Goal: Task Accomplishment & Management: Use online tool/utility

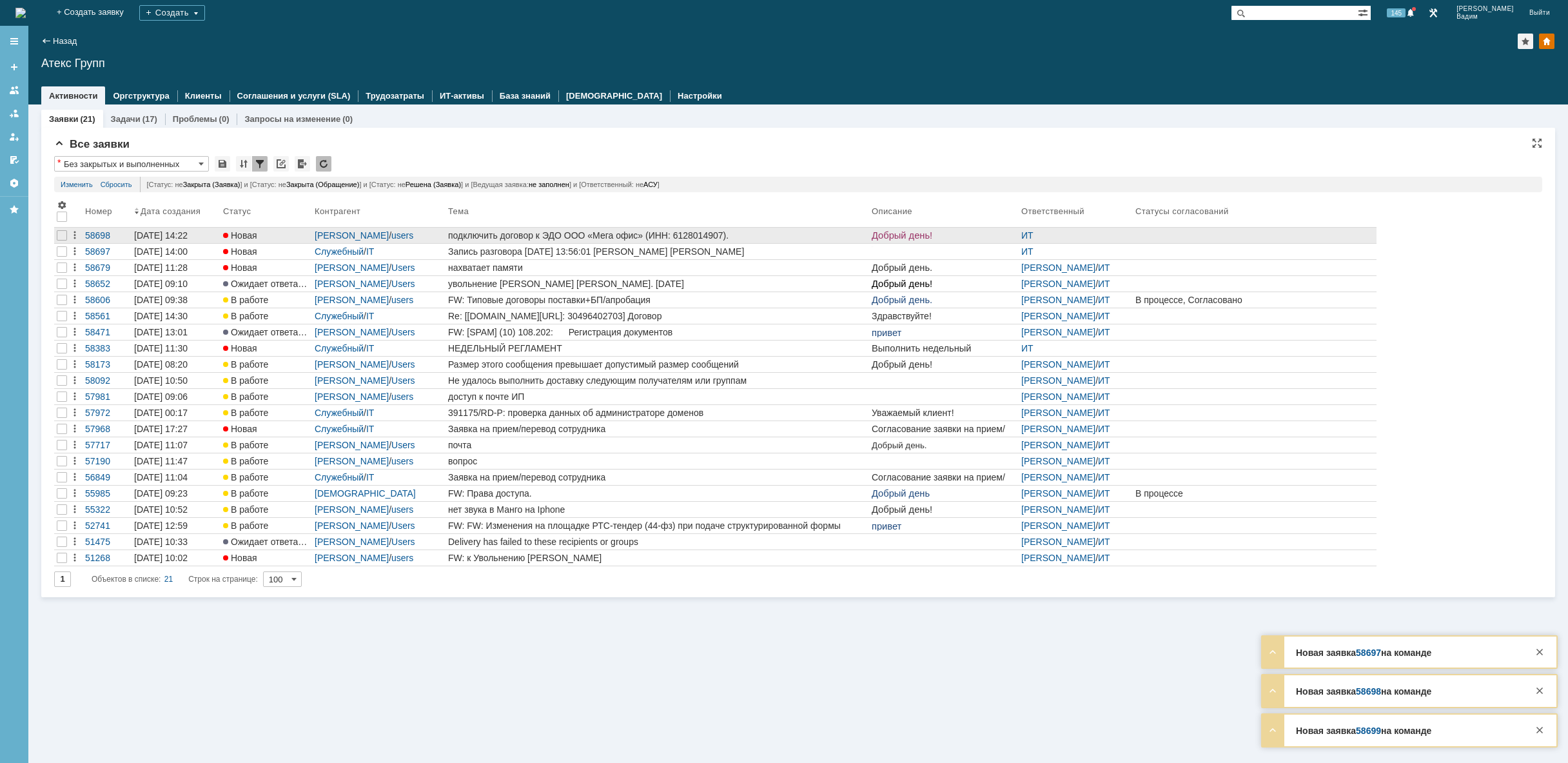
click at [789, 235] on div "подключить договор к ЭДО ООО «Мега офис» (ИНН: 6128014907)." at bounding box center [657, 236] width 418 height 10
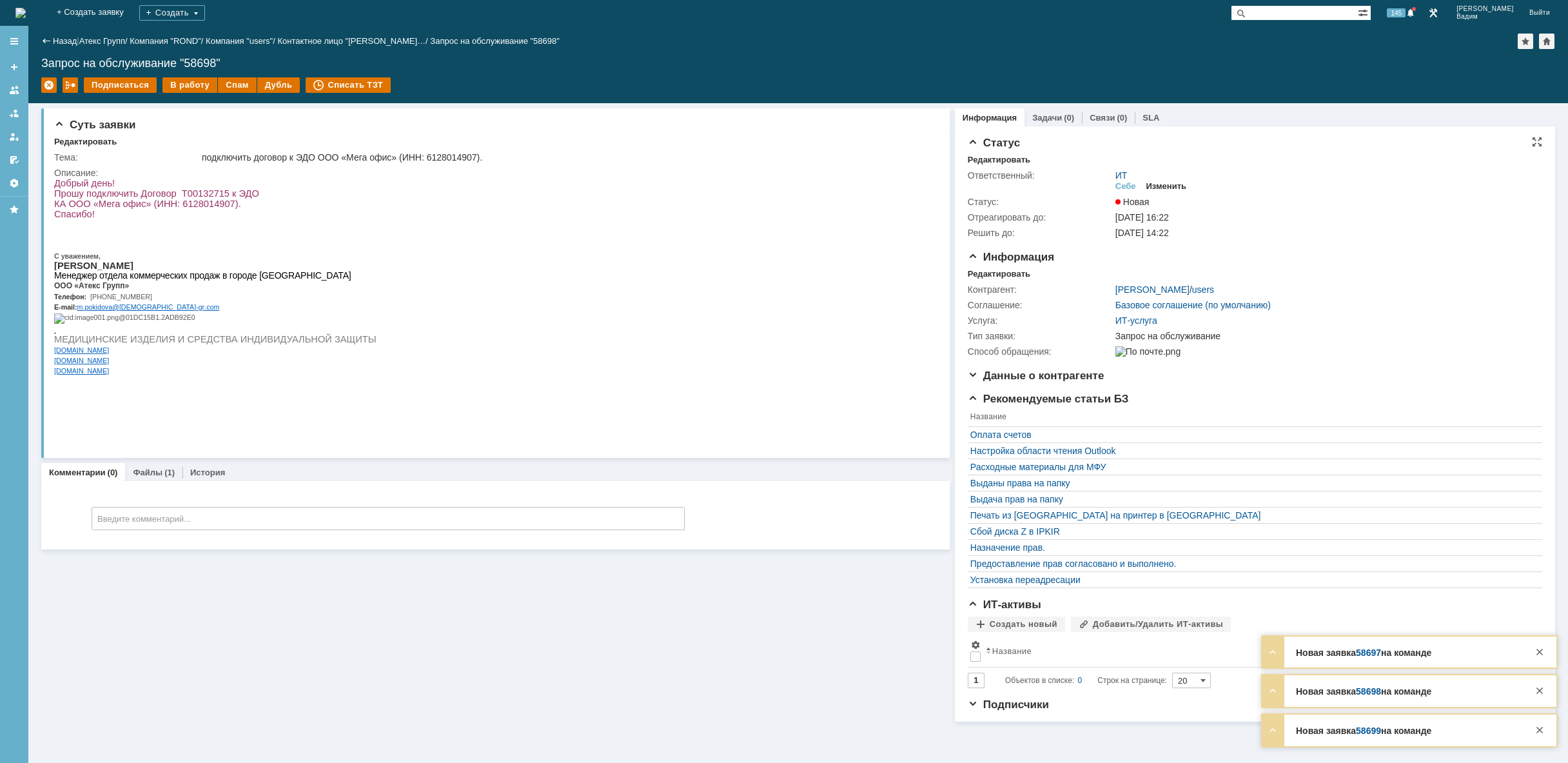
click at [1162, 185] on div "Изменить" at bounding box center [1166, 186] width 41 height 10
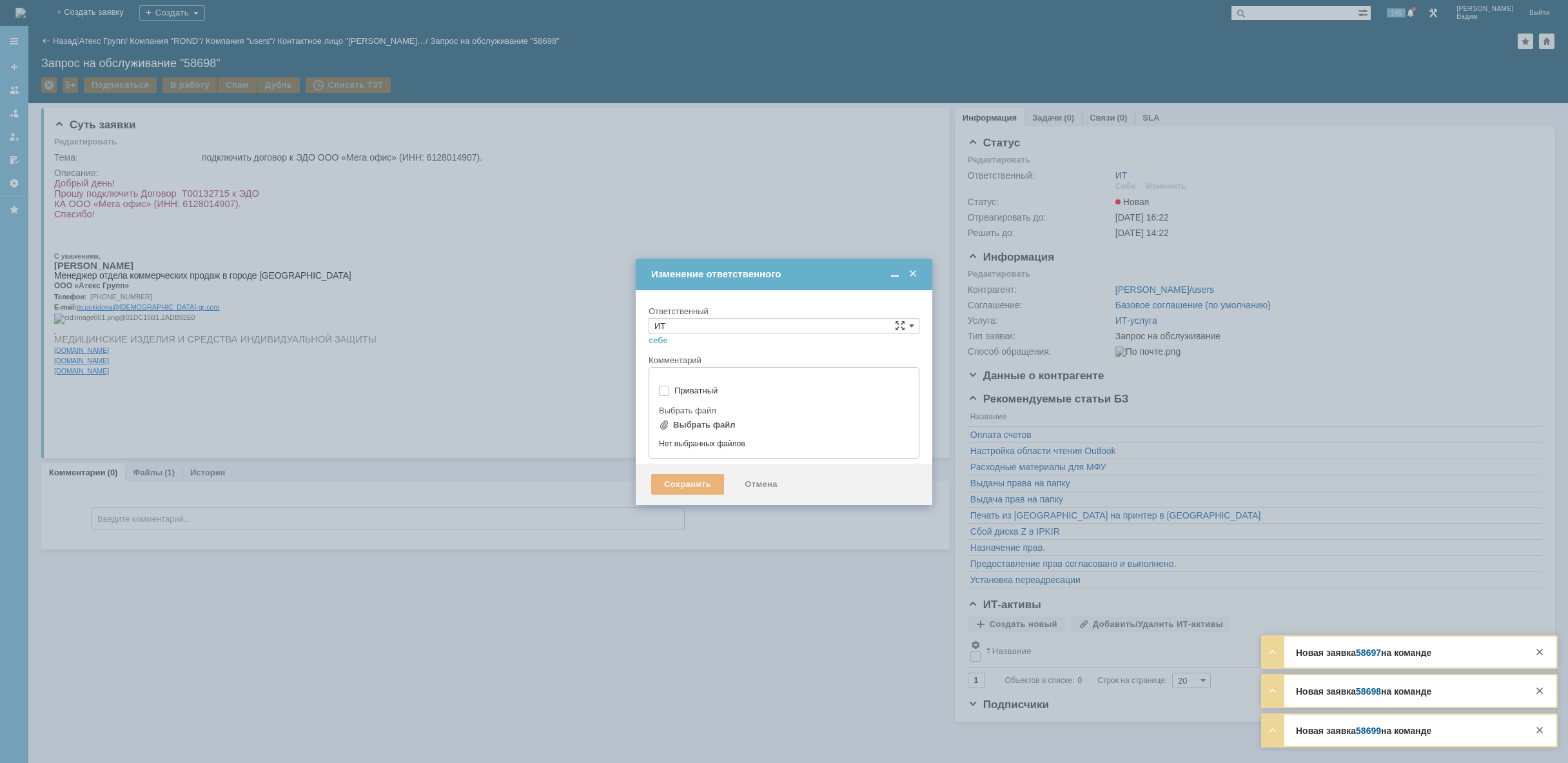
type input "[не указано]"
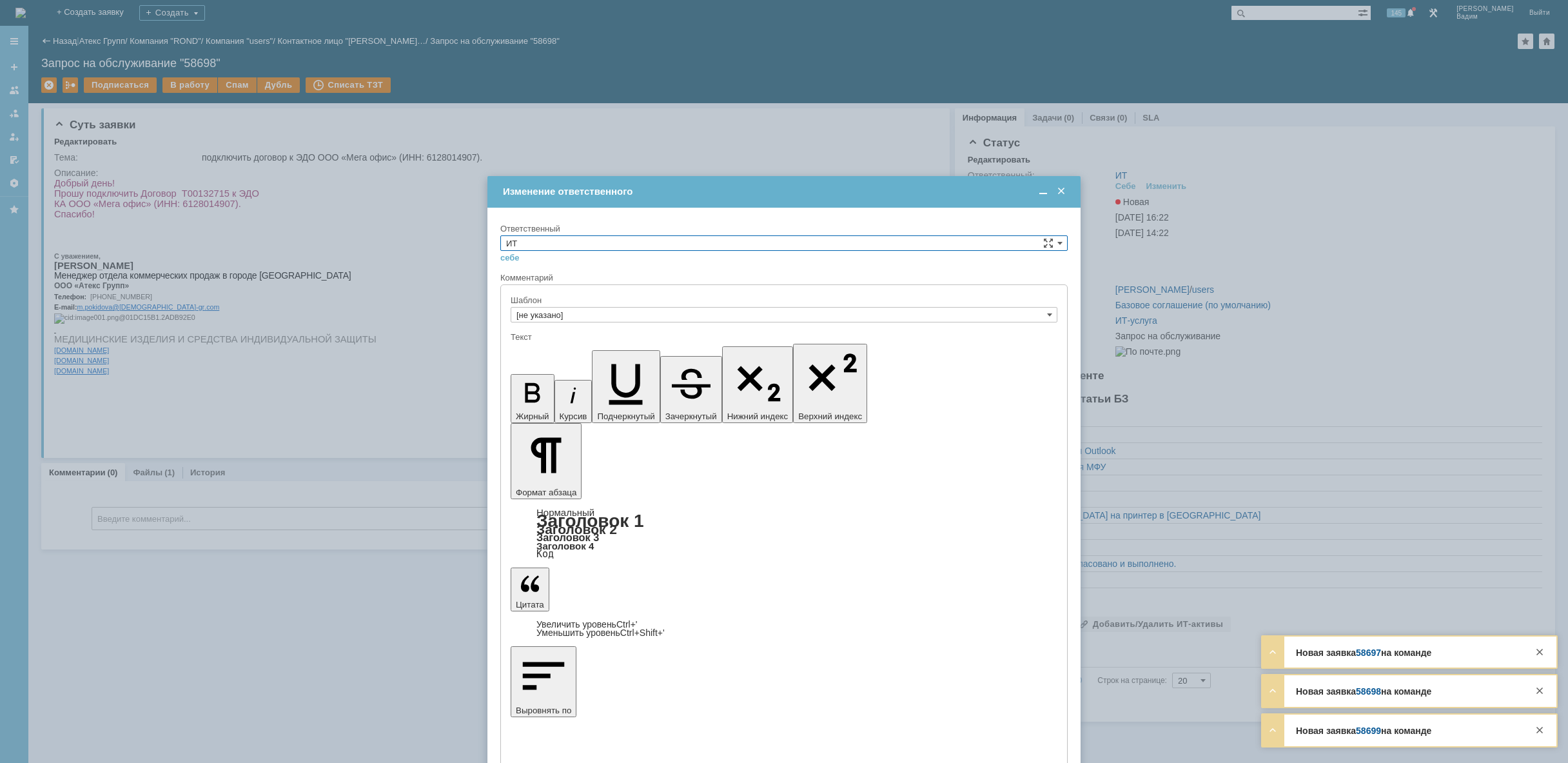
click at [808, 243] on input "ИТ" at bounding box center [784, 243] width 567 height 16
click at [691, 345] on div "АСУ" at bounding box center [784, 349] width 566 height 14
type input "АСУ"
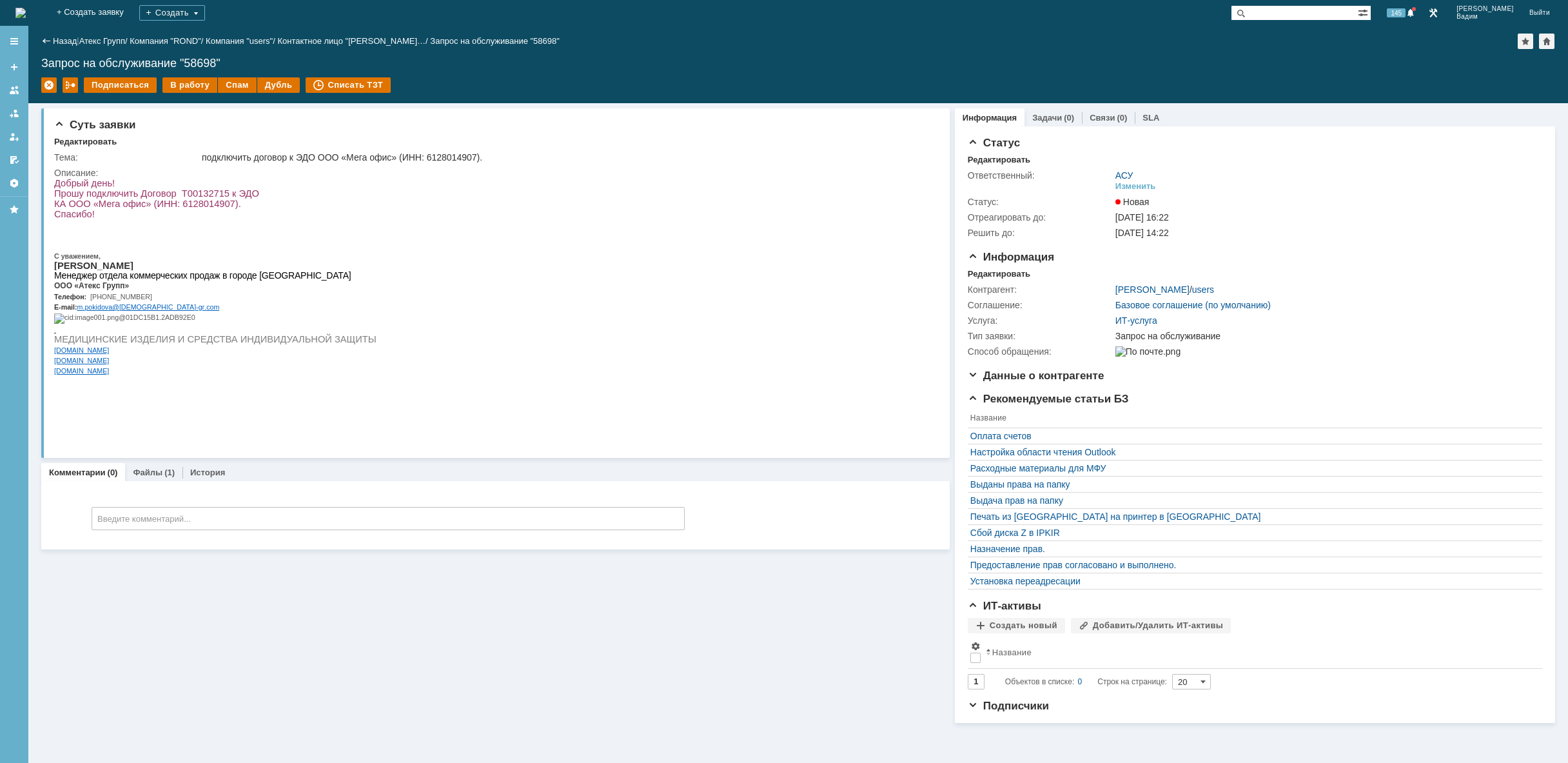
click at [26, 16] on img at bounding box center [21, 13] width 10 height 10
